Goal: Task Accomplishment & Management: Use online tool/utility

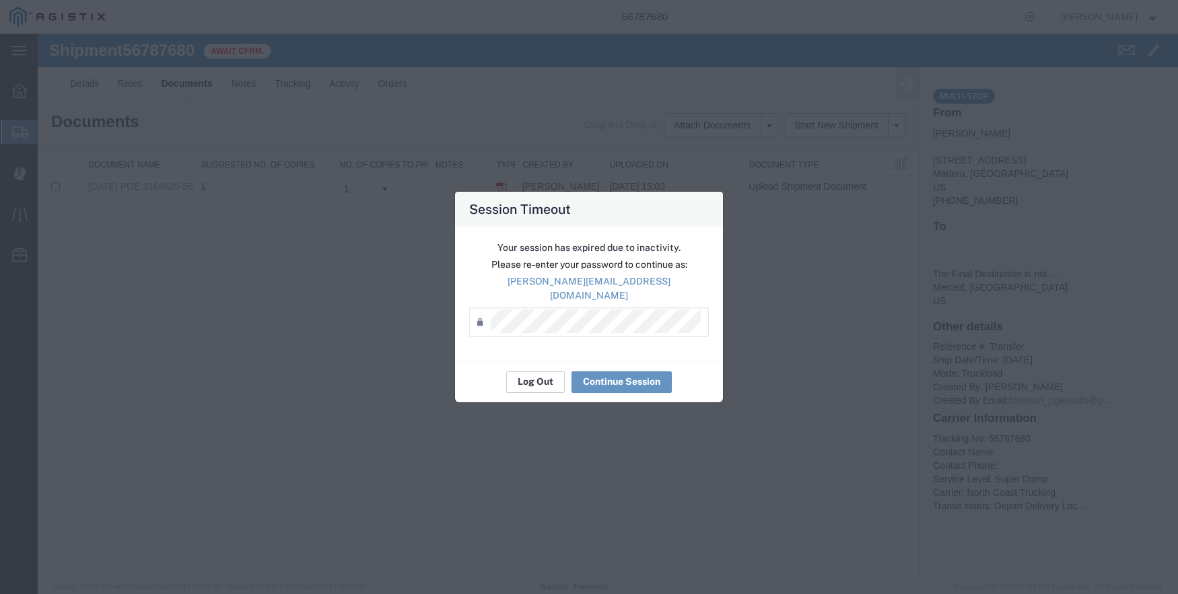
click at [535, 376] on button "Log Out" at bounding box center [535, 382] width 59 height 22
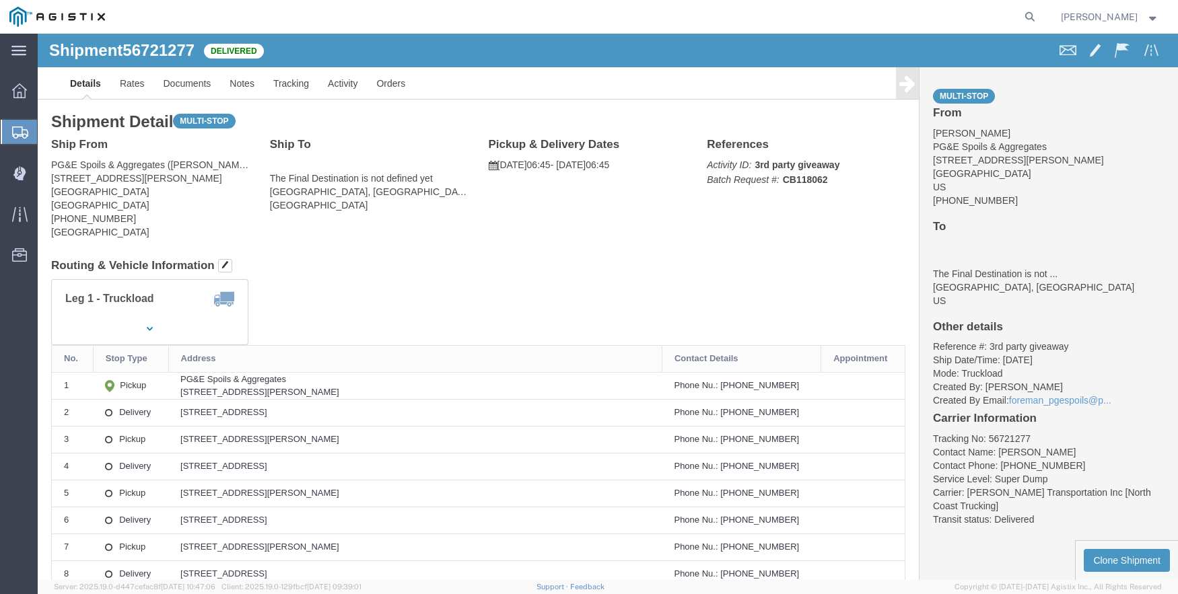
click at [1165, 11] on div "Lorretta Ayala" at bounding box center [1110, 17] width 118 height 34
click at [1039, 14] on icon at bounding box center [1029, 16] width 19 height 19
type input "56553195"
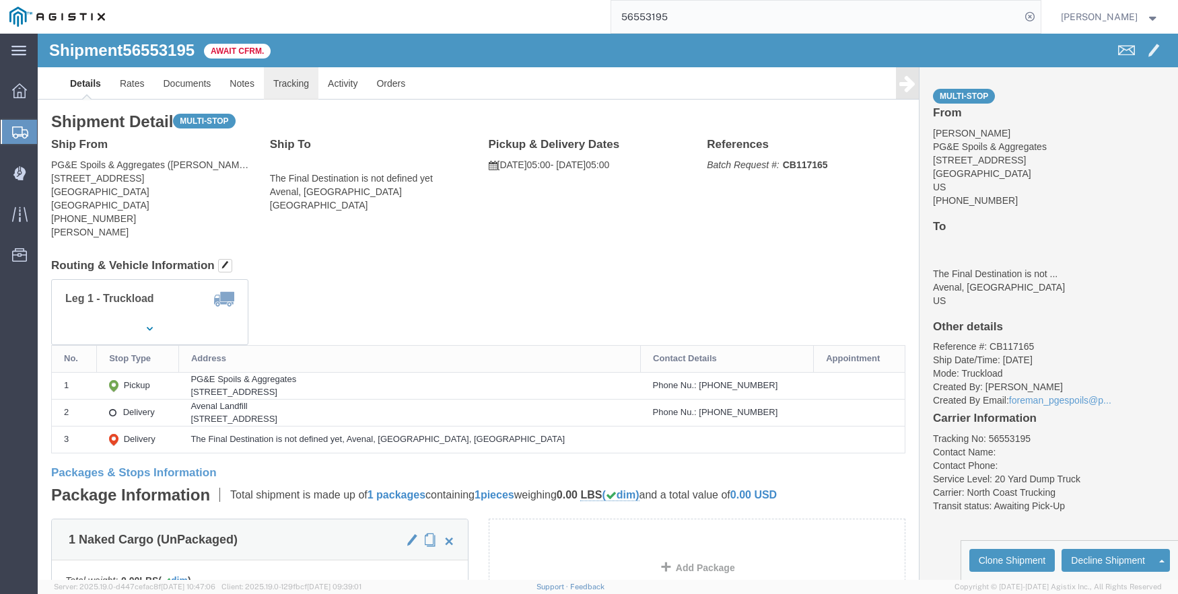
click link "Tracking"
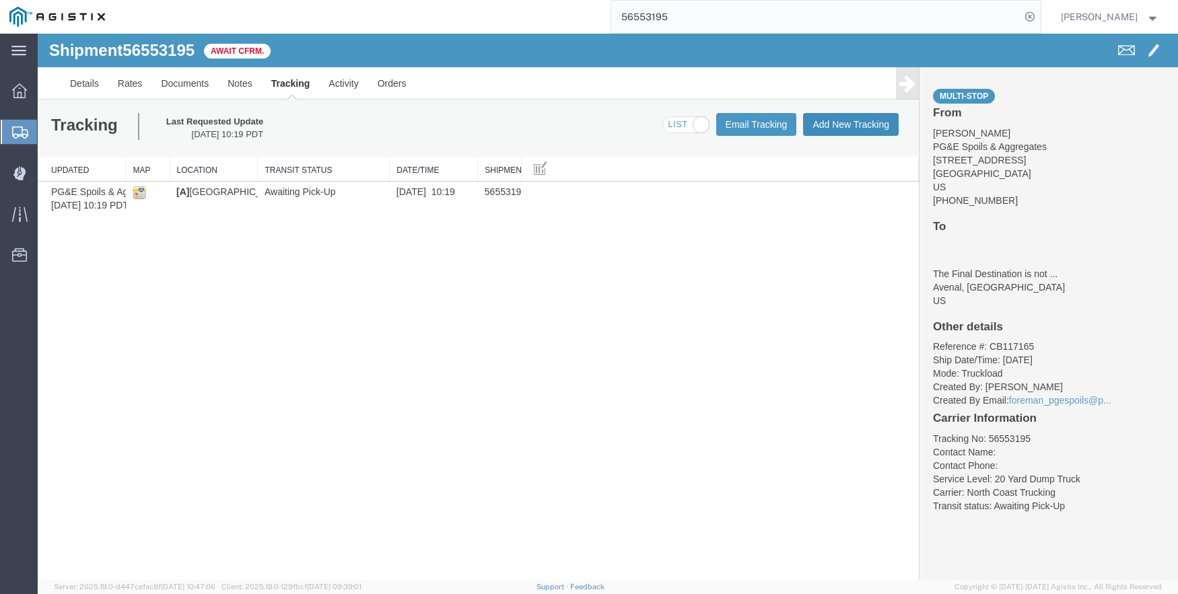
click at [831, 124] on button "Add New Tracking" at bounding box center [851, 124] width 96 height 23
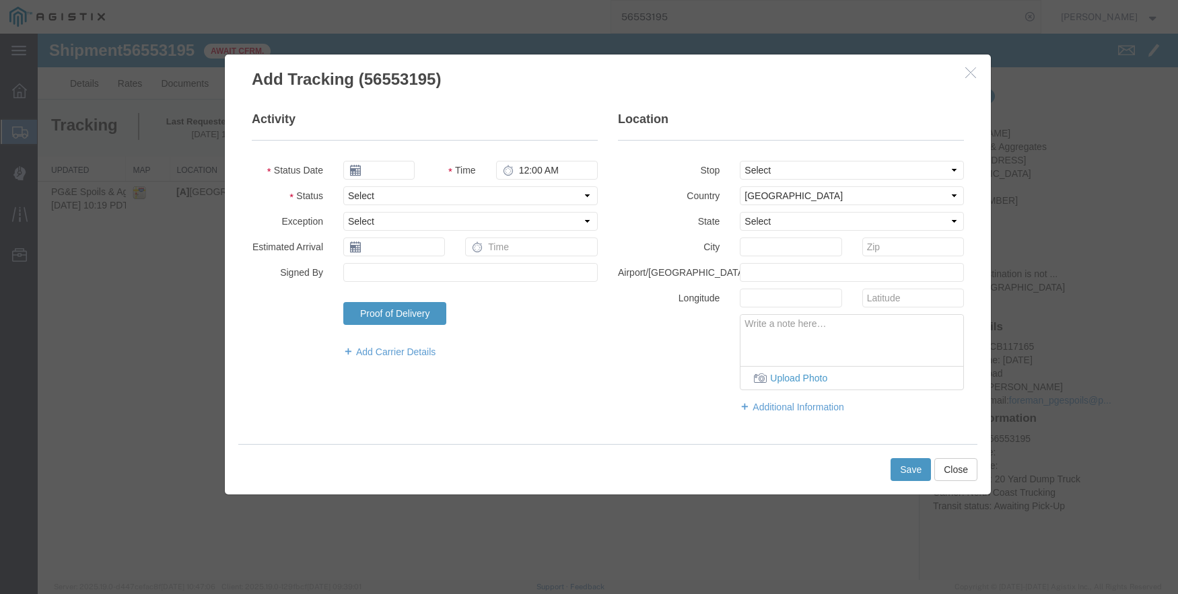
type input "09/18/2025"
type input "9:00 AM"
